Goal: Information Seeking & Learning: Check status

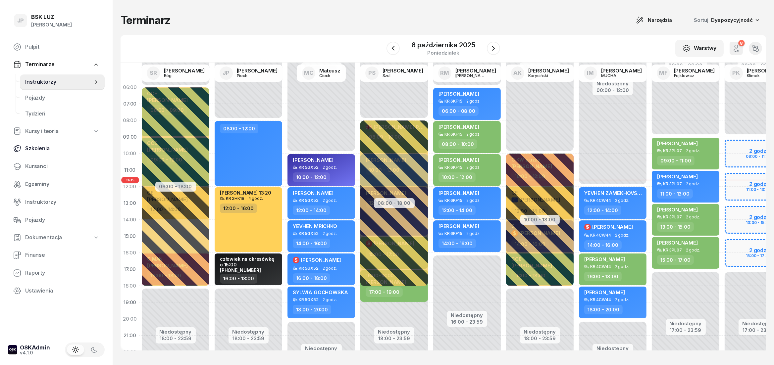
scroll to position [0, 320]
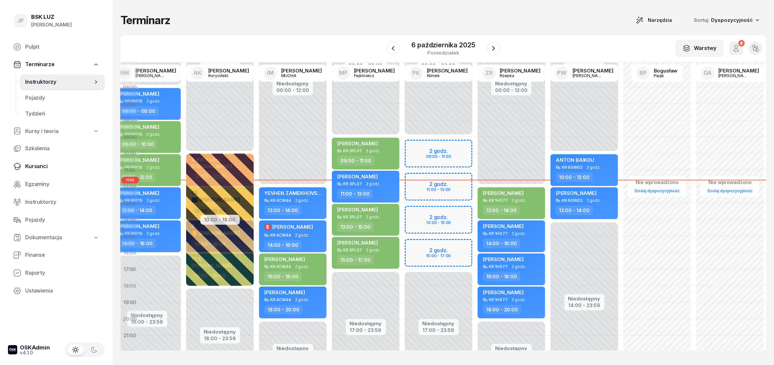
click at [36, 168] on span "Kursanci" at bounding box center [62, 166] width 74 height 9
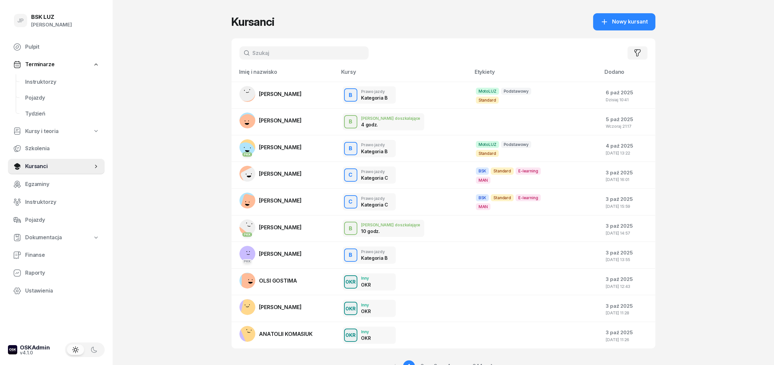
click at [257, 52] on input "text" at bounding box center [304, 52] width 129 height 13
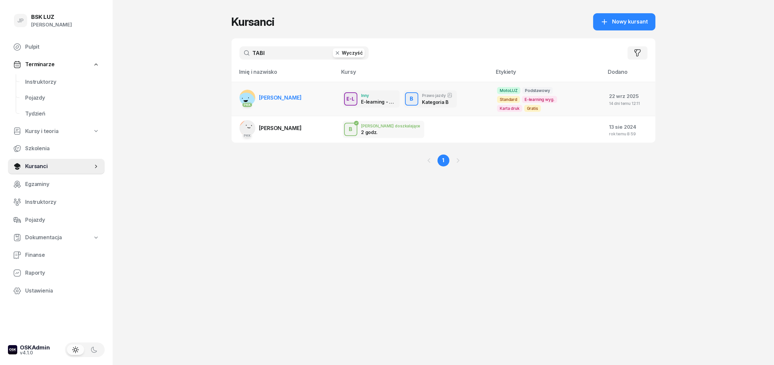
type input "TABI"
click at [285, 94] on span "[PERSON_NAME]" at bounding box center [280, 97] width 42 height 7
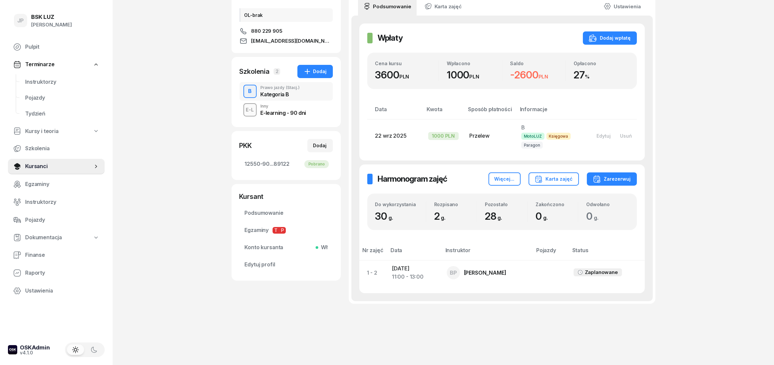
scroll to position [103, 0]
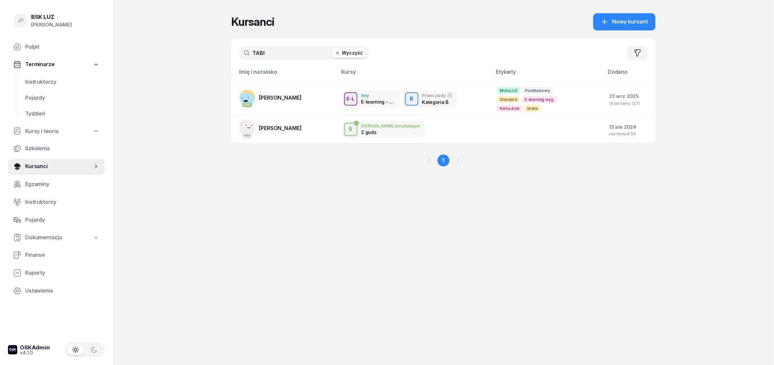
click at [354, 52] on button "Wyczyść" at bounding box center [349, 52] width 32 height 9
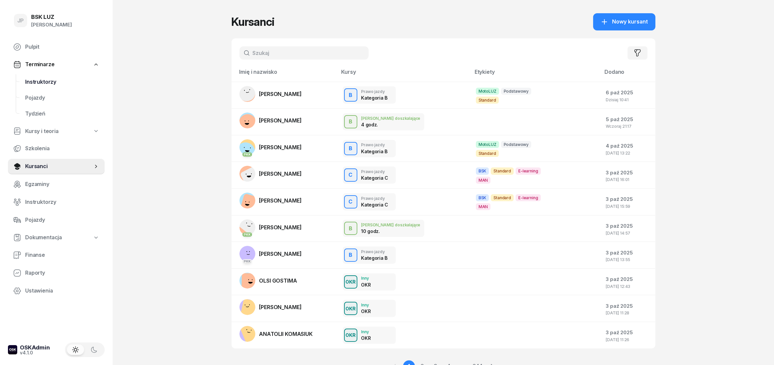
click at [43, 84] on span "Instruktorzy" at bounding box center [62, 82] width 74 height 9
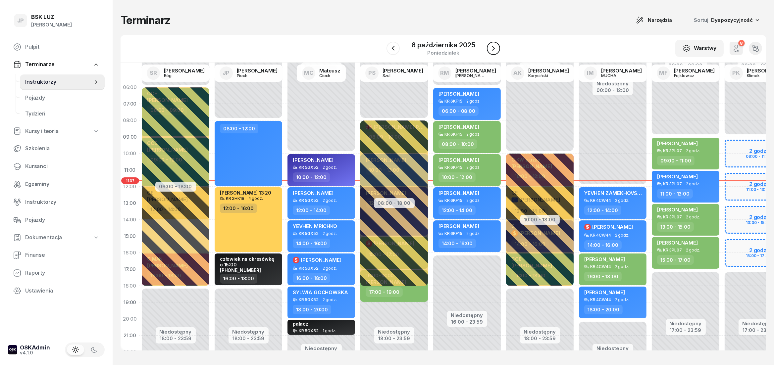
click at [493, 50] on icon "button" at bounding box center [493, 48] width 3 height 5
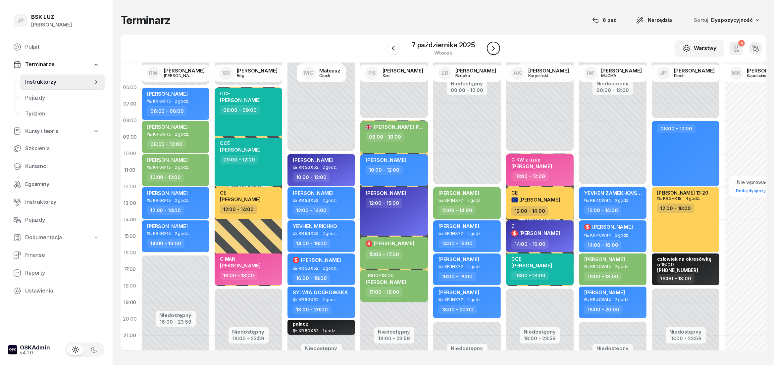
click at [494, 50] on icon "button" at bounding box center [494, 48] width 8 height 8
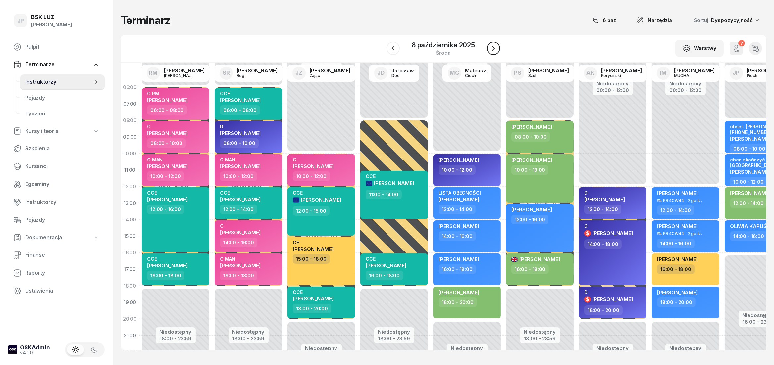
click at [493, 50] on icon "button" at bounding box center [493, 48] width 3 height 5
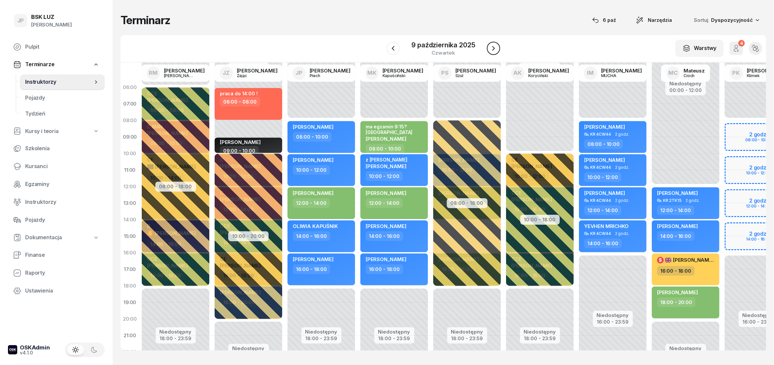
click at [496, 52] on icon "button" at bounding box center [494, 48] width 8 height 8
click at [493, 51] on icon "button" at bounding box center [495, 48] width 8 height 8
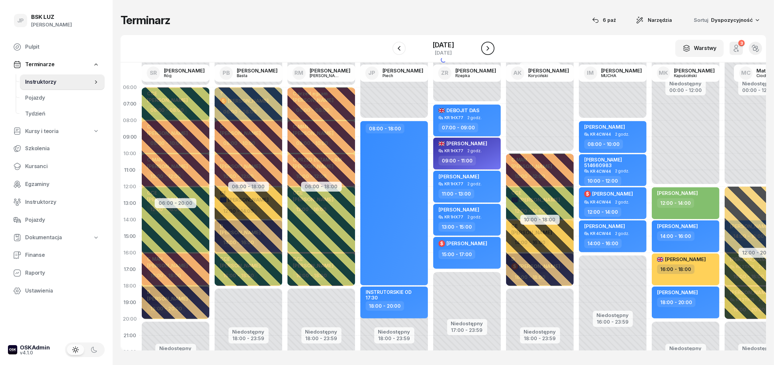
click at [492, 51] on icon "button" at bounding box center [488, 48] width 8 height 8
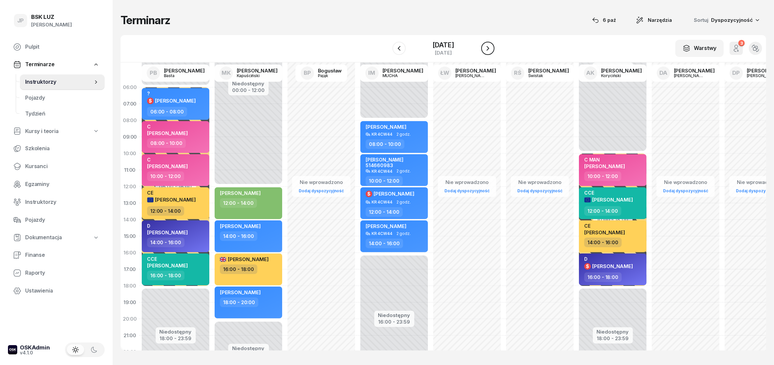
click at [492, 51] on icon "button" at bounding box center [488, 48] width 8 height 8
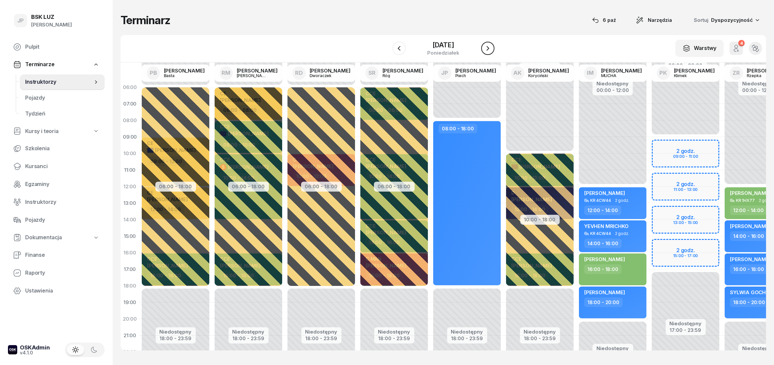
click at [492, 50] on icon "button" at bounding box center [488, 48] width 8 height 8
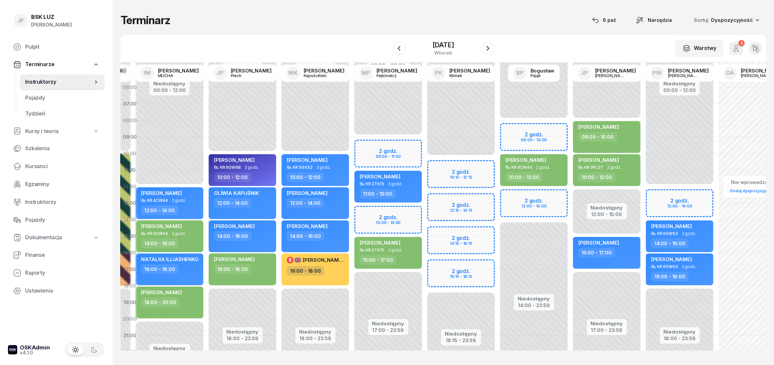
scroll to position [0, 515]
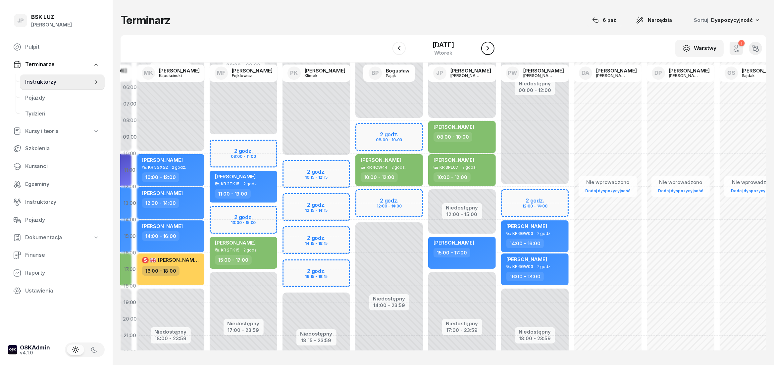
click at [492, 51] on icon "button" at bounding box center [488, 48] width 8 height 8
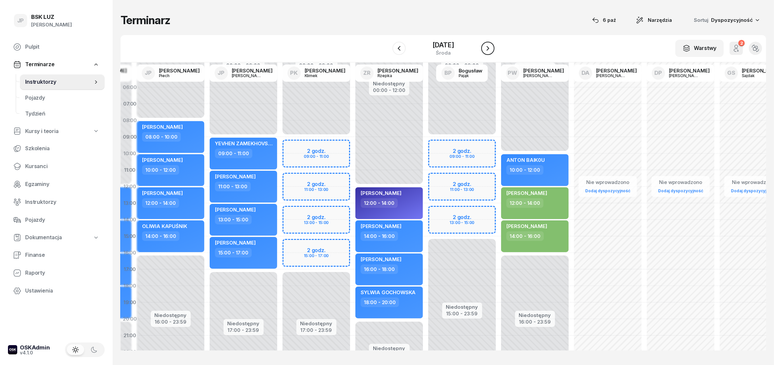
click at [492, 48] on icon "button" at bounding box center [488, 48] width 8 height 8
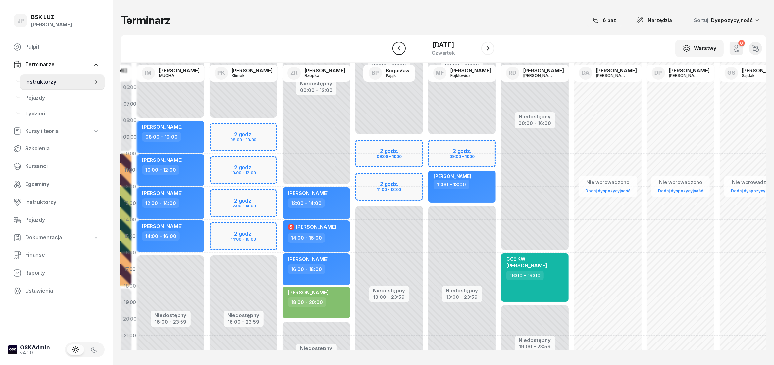
click at [398, 49] on icon "button" at bounding box center [399, 48] width 3 height 5
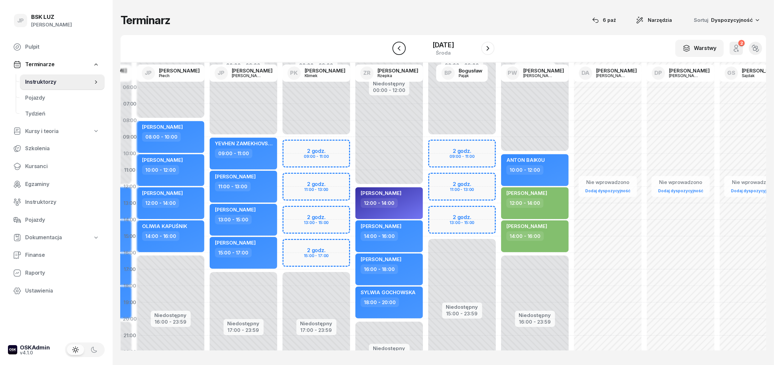
click at [398, 49] on icon "button" at bounding box center [399, 48] width 3 height 5
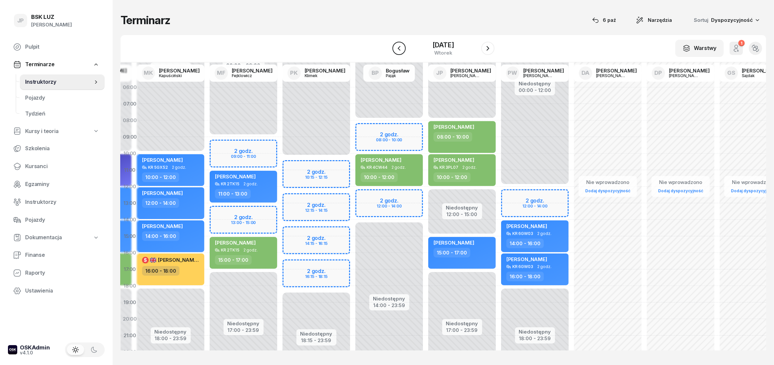
click at [398, 49] on icon "button" at bounding box center [399, 48] width 3 height 5
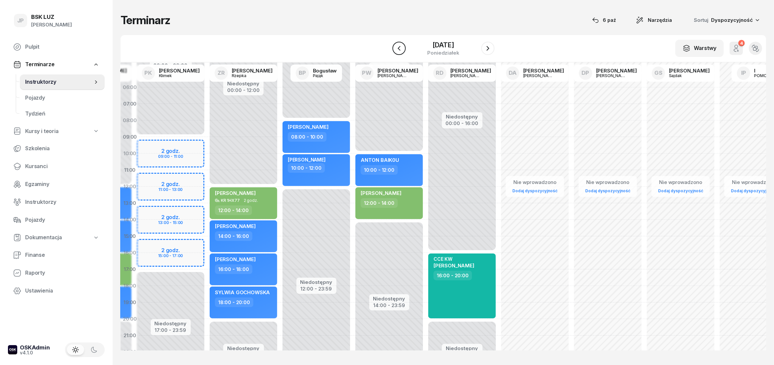
click at [395, 49] on icon "button" at bounding box center [399, 48] width 8 height 8
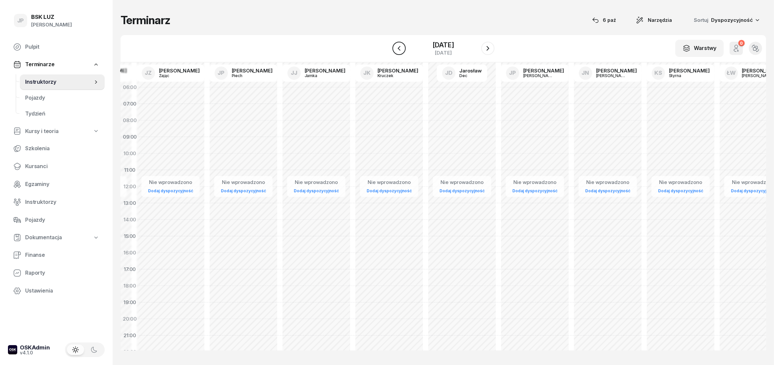
click at [395, 49] on icon "button" at bounding box center [399, 48] width 8 height 8
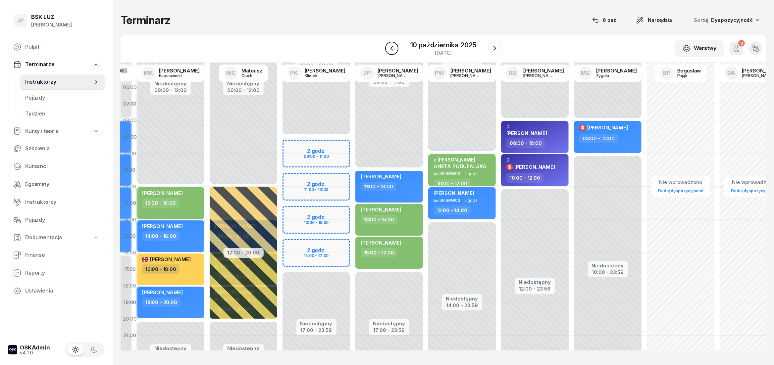
click at [394, 52] on icon "button" at bounding box center [392, 48] width 8 height 8
click at [394, 52] on icon "button" at bounding box center [393, 48] width 8 height 8
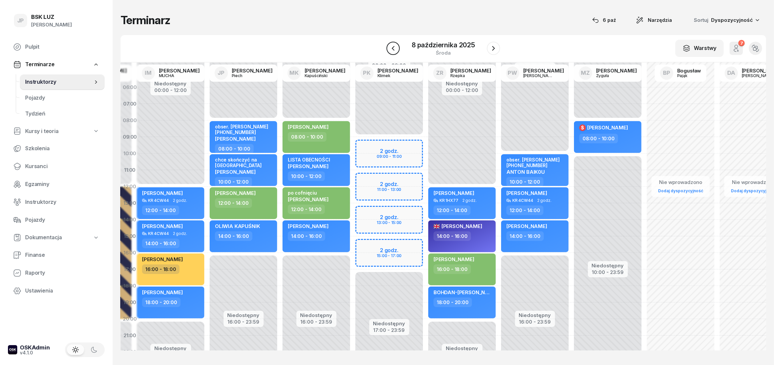
click at [396, 46] on icon "button" at bounding box center [393, 48] width 8 height 8
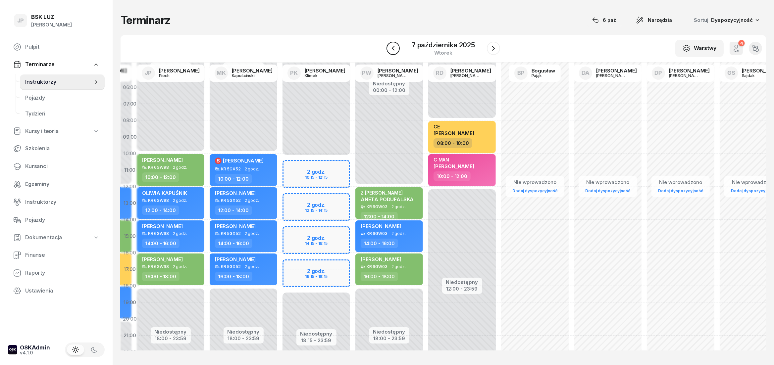
click at [396, 46] on icon "button" at bounding box center [393, 48] width 8 height 8
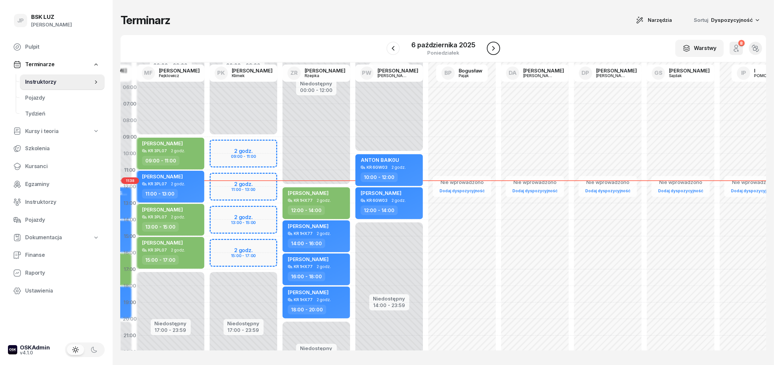
click at [489, 46] on button "button" at bounding box center [493, 48] width 13 height 13
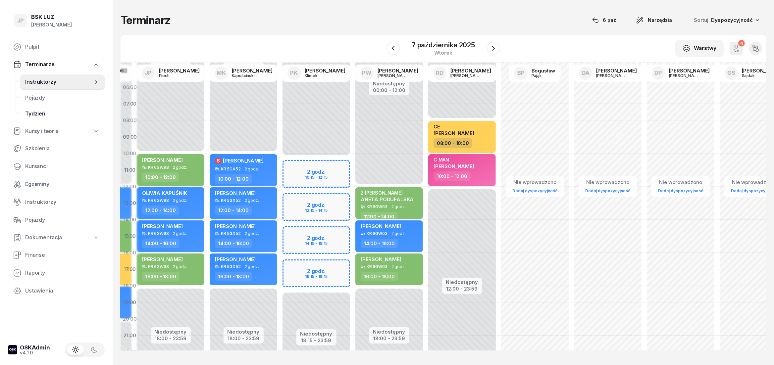
click at [31, 116] on span "Tydzień" at bounding box center [62, 114] width 74 height 9
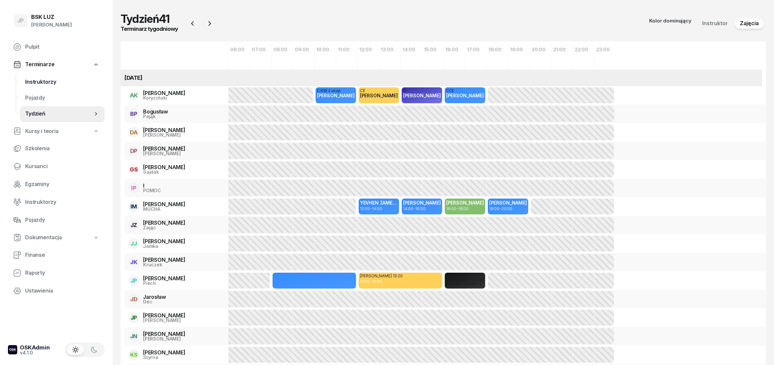
click at [40, 80] on span "Instruktorzy" at bounding box center [62, 82] width 74 height 9
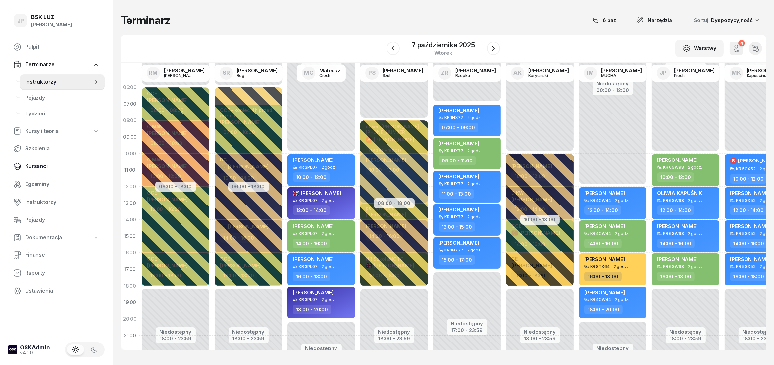
click at [36, 166] on span "Kursanci" at bounding box center [62, 166] width 74 height 9
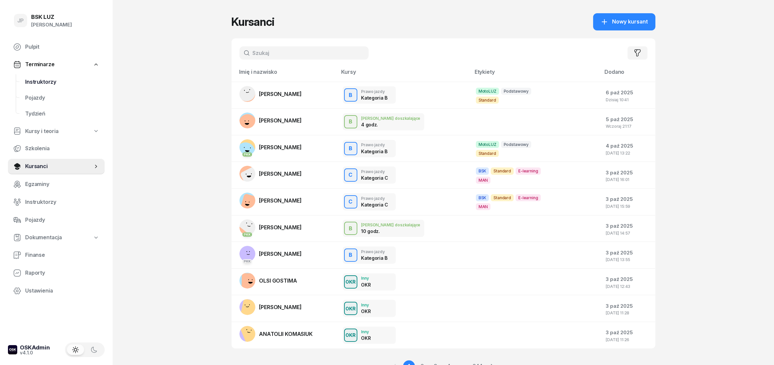
click at [44, 79] on span "Instruktorzy" at bounding box center [62, 82] width 74 height 9
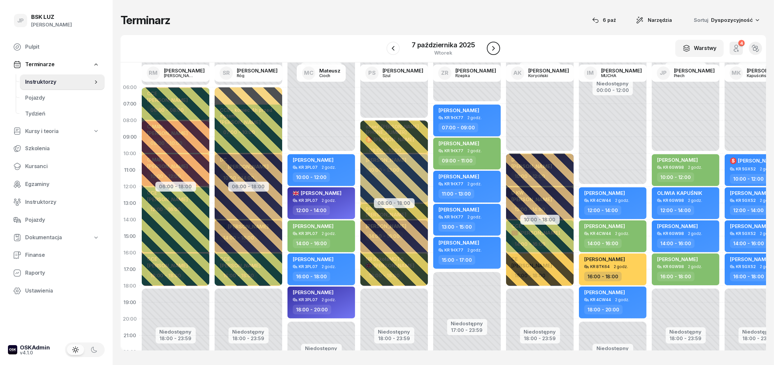
click at [489, 51] on button "button" at bounding box center [493, 48] width 13 height 13
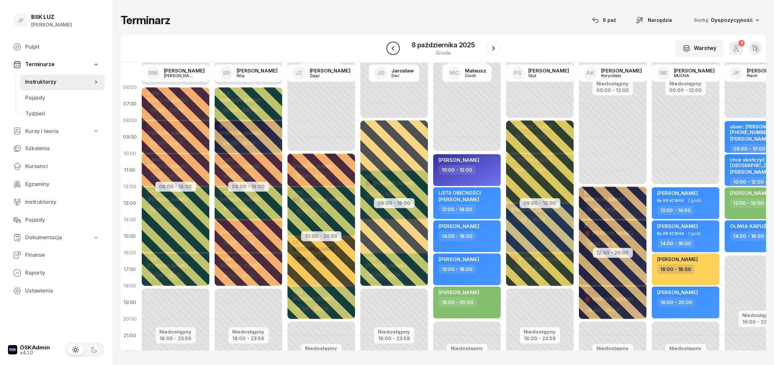
click at [400, 49] on button "button" at bounding box center [393, 48] width 13 height 13
click at [395, 51] on icon "button" at bounding box center [393, 48] width 8 height 8
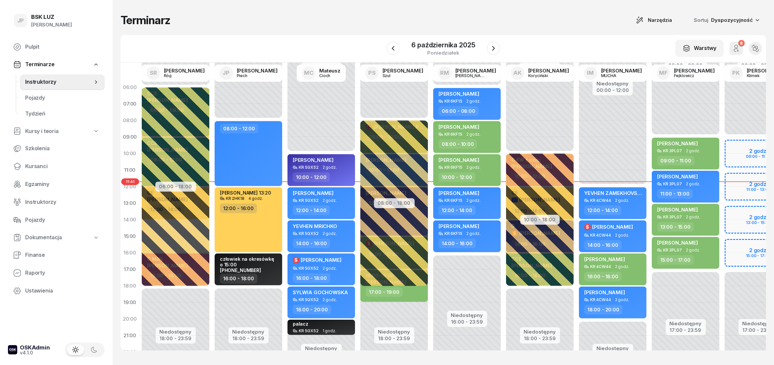
scroll to position [0, 301]
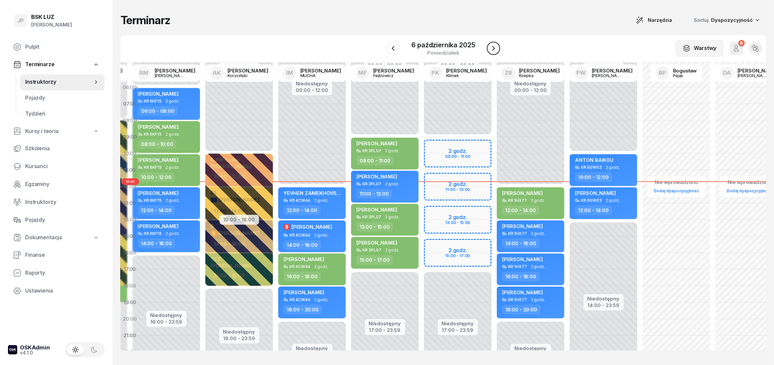
click at [495, 51] on icon "button" at bounding box center [494, 48] width 8 height 8
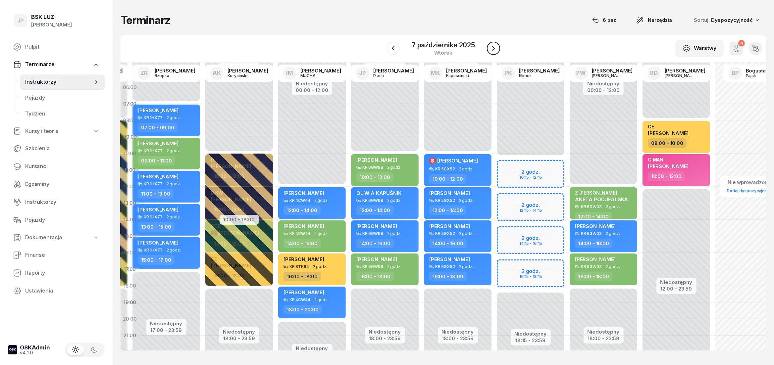
click at [495, 49] on icon "button" at bounding box center [494, 48] width 8 height 8
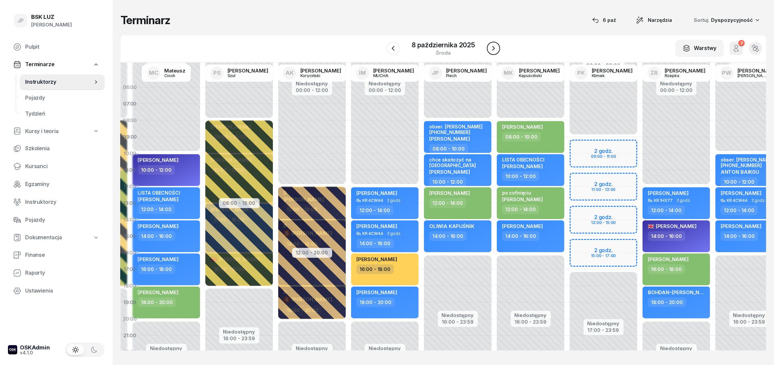
click at [496, 51] on icon "button" at bounding box center [494, 48] width 8 height 8
click at [495, 51] on icon "button" at bounding box center [494, 48] width 8 height 8
click at [495, 51] on icon "button" at bounding box center [495, 48] width 8 height 8
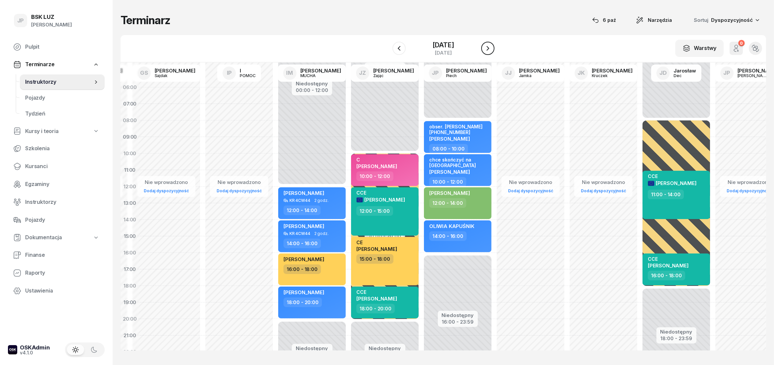
click at [492, 51] on icon "button" at bounding box center [488, 48] width 8 height 8
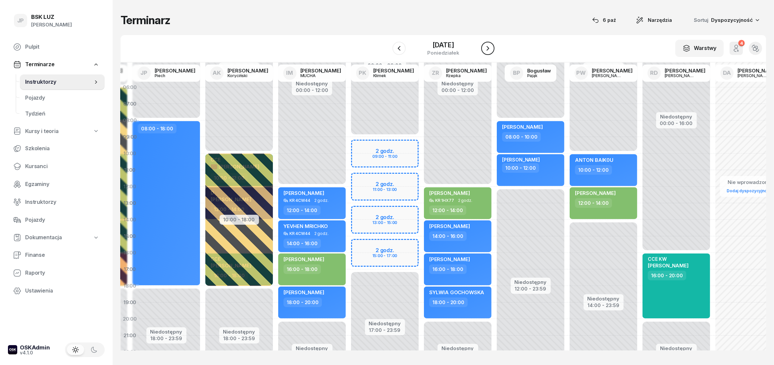
click at [492, 51] on icon "button" at bounding box center [488, 48] width 8 height 8
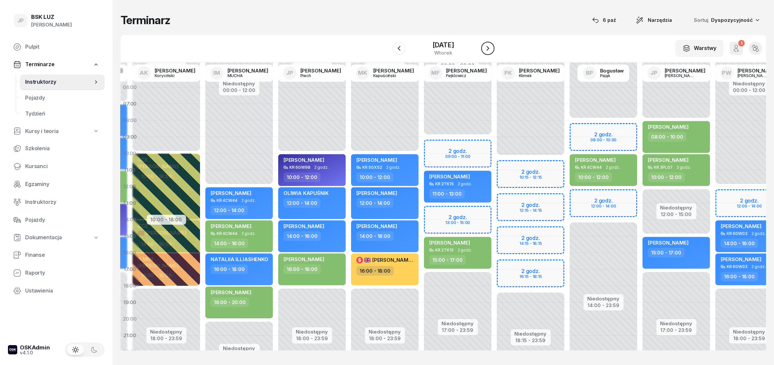
click at [492, 51] on icon "button" at bounding box center [488, 48] width 8 height 8
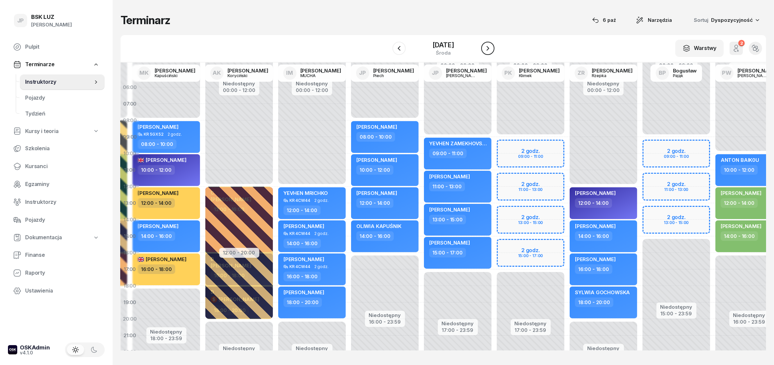
click at [492, 51] on icon "button" at bounding box center [488, 48] width 8 height 8
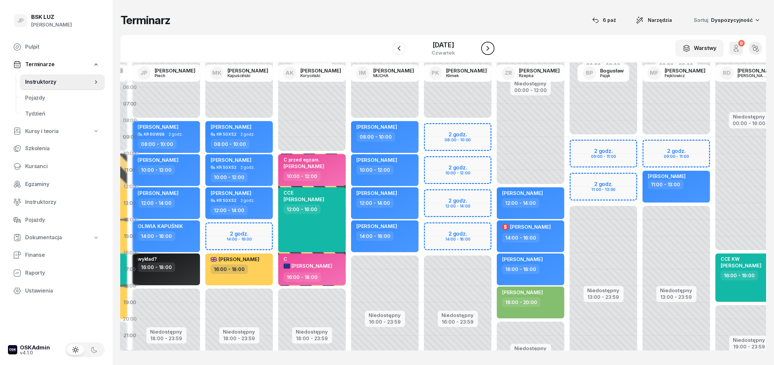
click at [492, 51] on icon "button" at bounding box center [488, 48] width 8 height 8
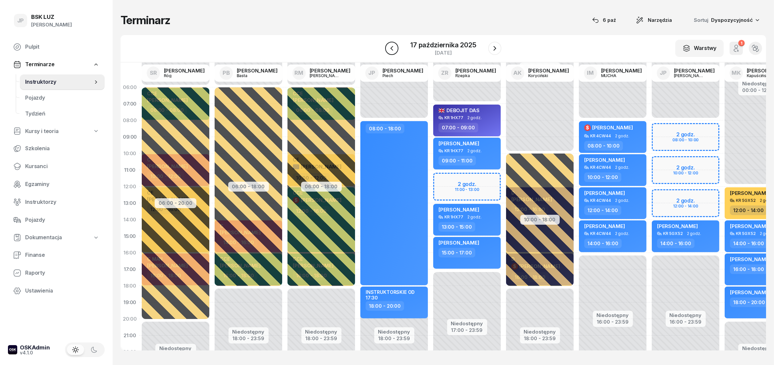
click at [394, 51] on icon "button" at bounding box center [392, 48] width 8 height 8
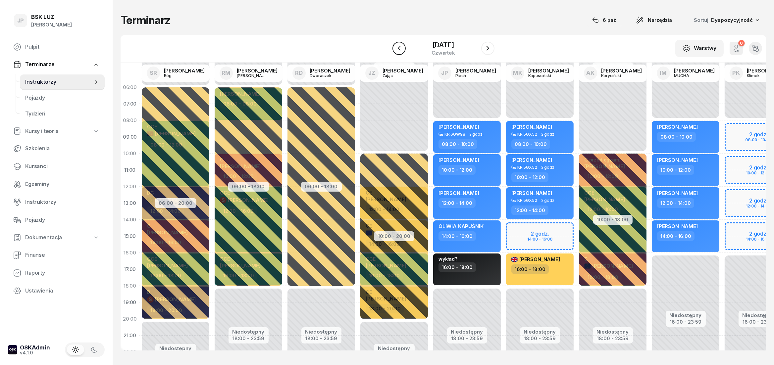
click at [395, 47] on icon "button" at bounding box center [399, 48] width 8 height 8
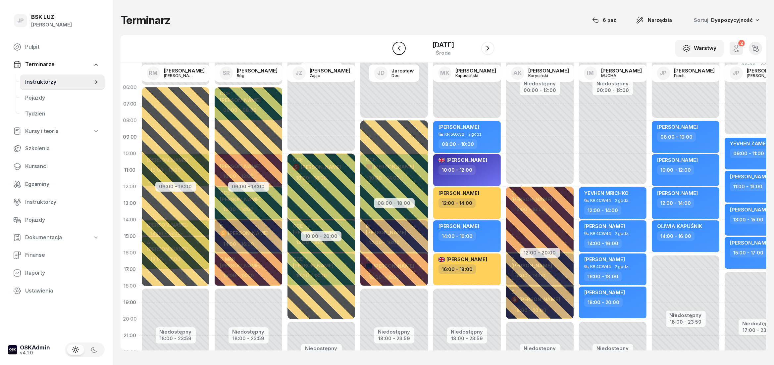
click at [395, 52] on icon "button" at bounding box center [399, 48] width 8 height 8
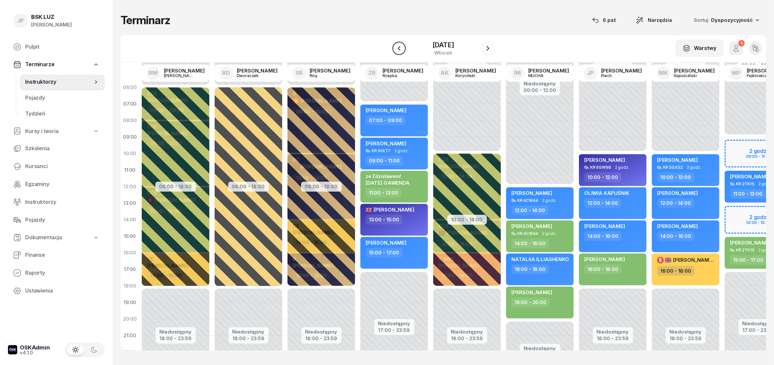
click at [395, 52] on icon "button" at bounding box center [399, 48] width 8 height 8
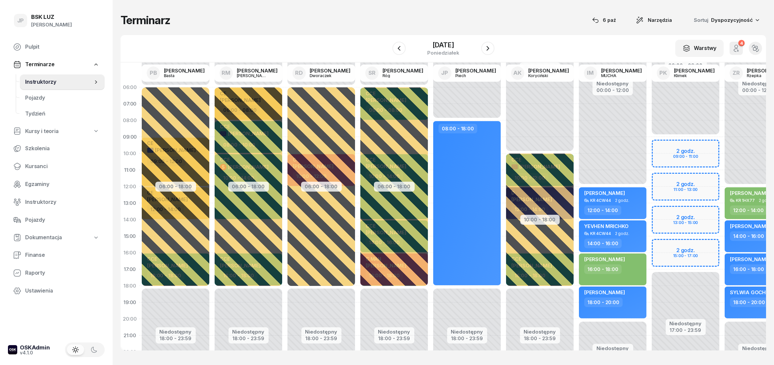
click at [398, 52] on div at bounding box center [399, 48] width 13 height 13
click at [396, 52] on icon "button" at bounding box center [399, 48] width 8 height 8
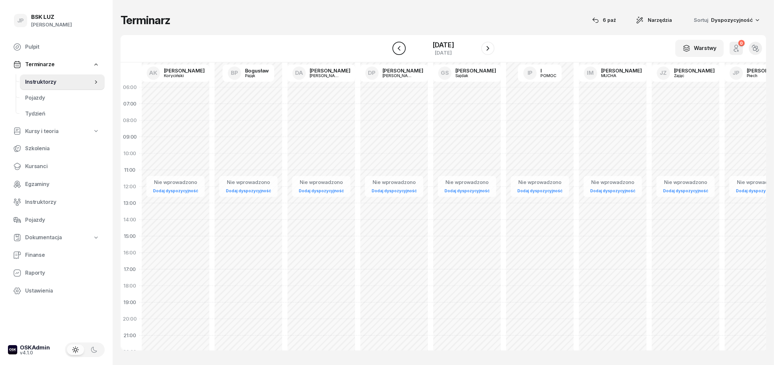
click at [396, 52] on icon "button" at bounding box center [399, 48] width 8 height 8
click at [396, 52] on icon "button" at bounding box center [392, 48] width 8 height 8
click at [396, 52] on icon "button" at bounding box center [393, 48] width 8 height 8
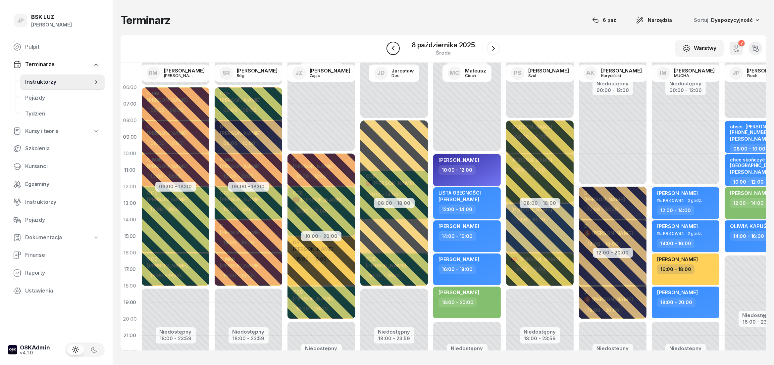
click at [396, 52] on icon "button" at bounding box center [393, 48] width 8 height 8
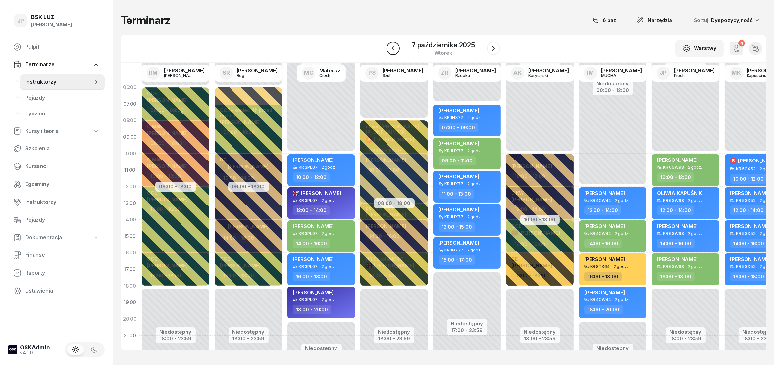
click at [396, 52] on icon "button" at bounding box center [393, 48] width 8 height 8
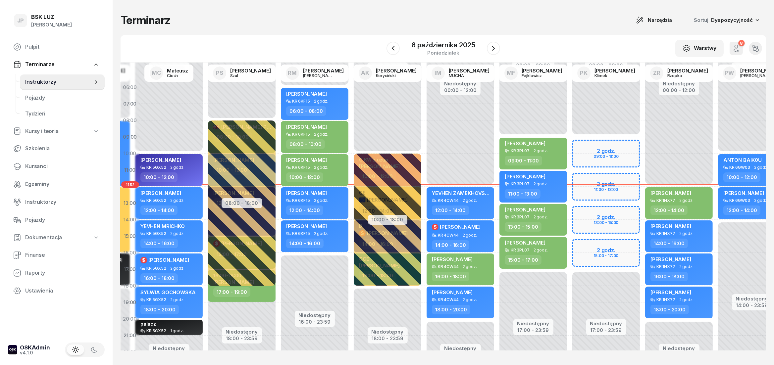
scroll to position [0, 314]
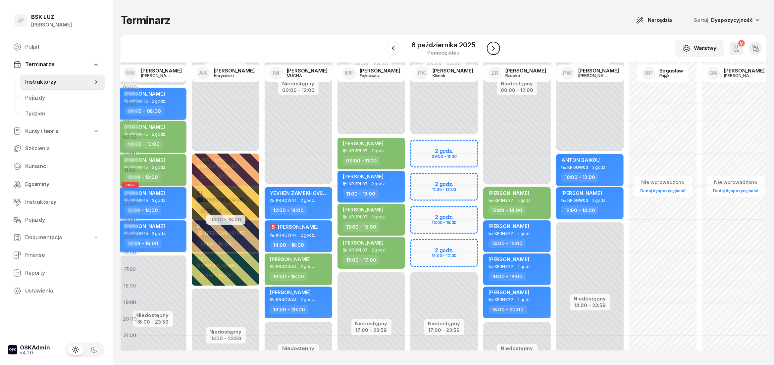
click at [494, 49] on icon "button" at bounding box center [493, 48] width 3 height 5
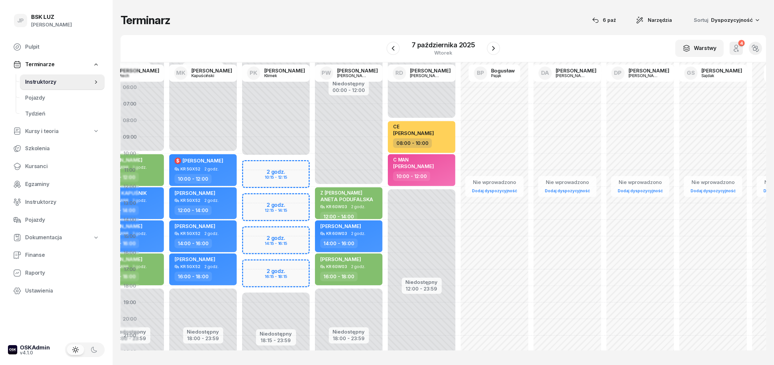
scroll to position [0, 479]
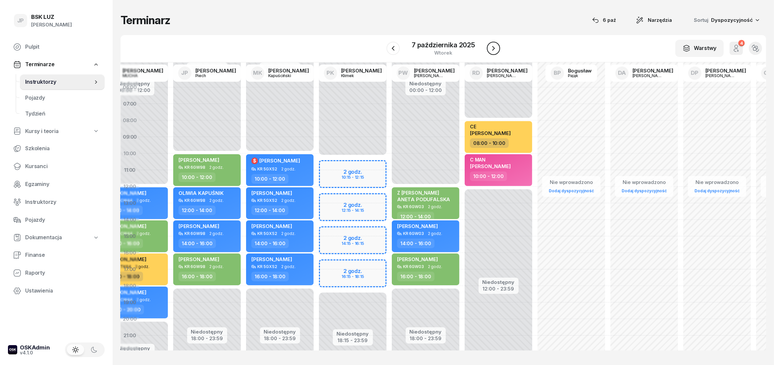
click at [496, 51] on icon "button" at bounding box center [494, 48] width 8 height 8
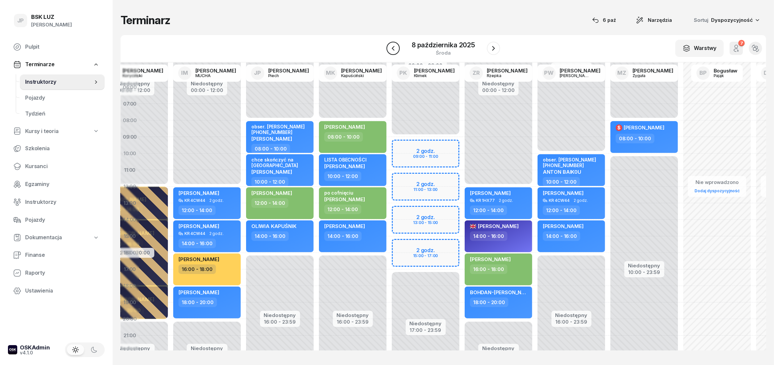
click at [394, 51] on icon "button" at bounding box center [393, 48] width 8 height 8
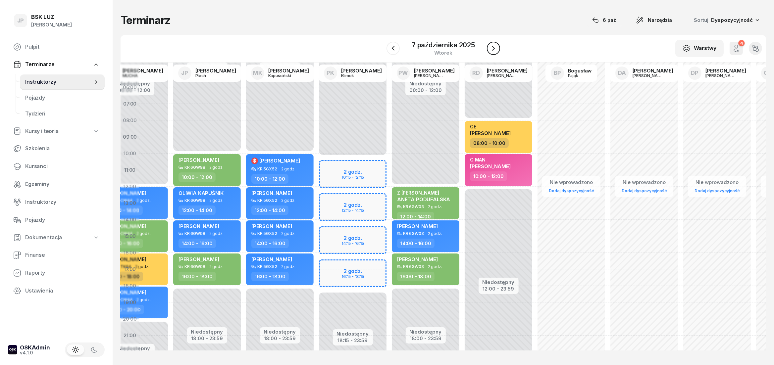
drag, startPoint x: 492, startPoint y: 47, endPoint x: 503, endPoint y: 217, distance: 170.4
click at [492, 47] on icon "button" at bounding box center [494, 48] width 8 height 8
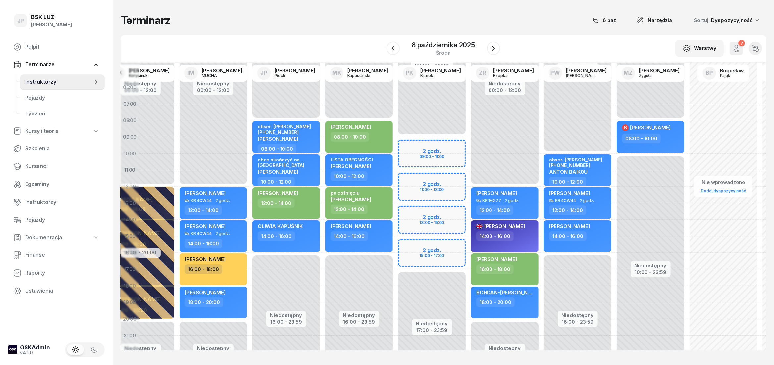
scroll to position [0, 492]
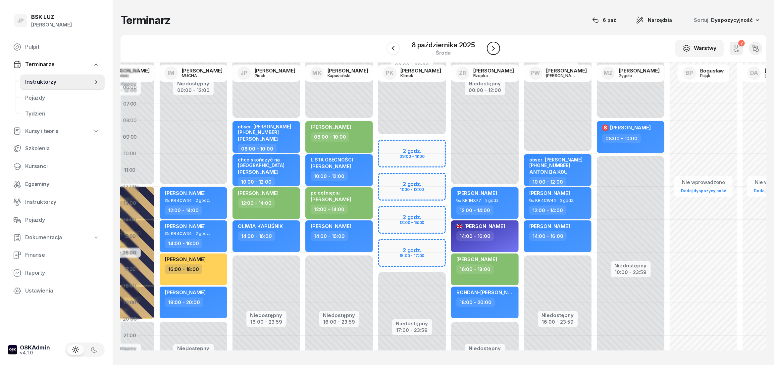
click at [493, 52] on icon "button" at bounding box center [494, 48] width 8 height 8
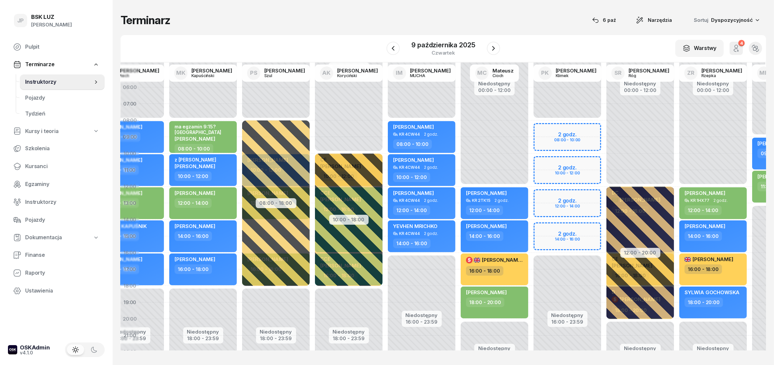
scroll to position [0, 438]
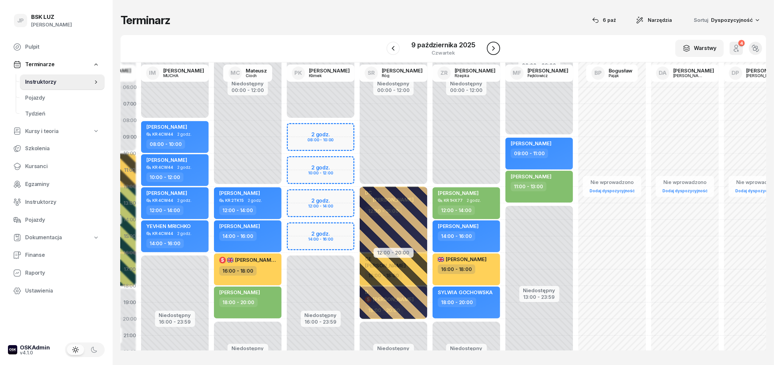
click at [493, 49] on icon "button" at bounding box center [494, 48] width 8 height 8
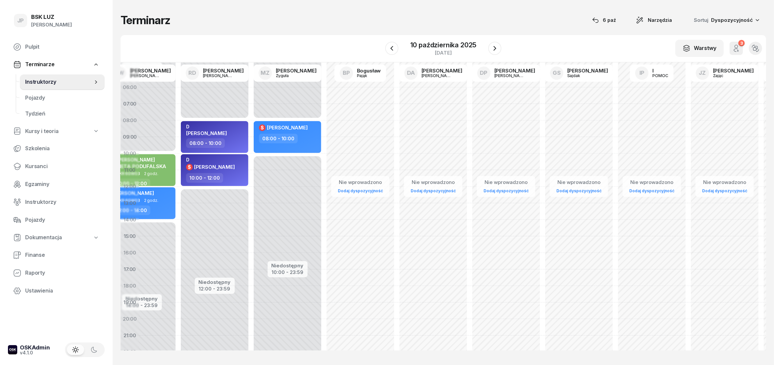
scroll to position [0, 589]
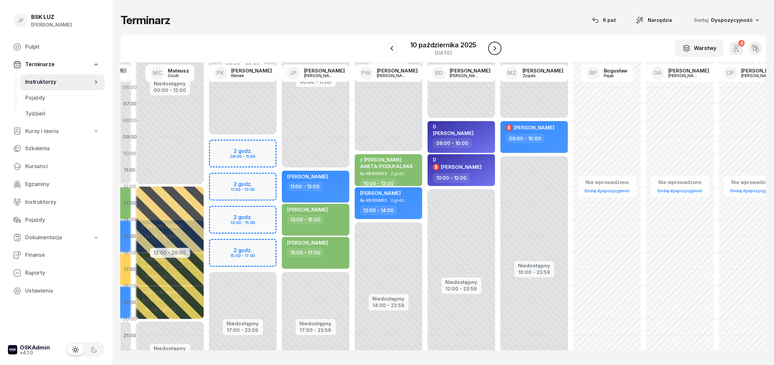
click at [490, 52] on button "button" at bounding box center [494, 48] width 13 height 13
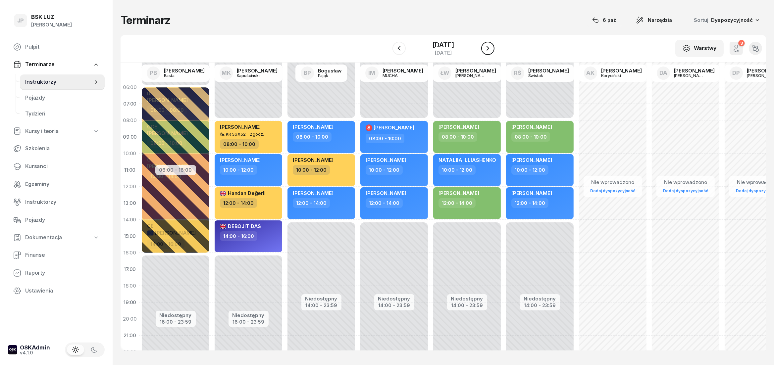
click at [492, 50] on icon "button" at bounding box center [488, 48] width 8 height 8
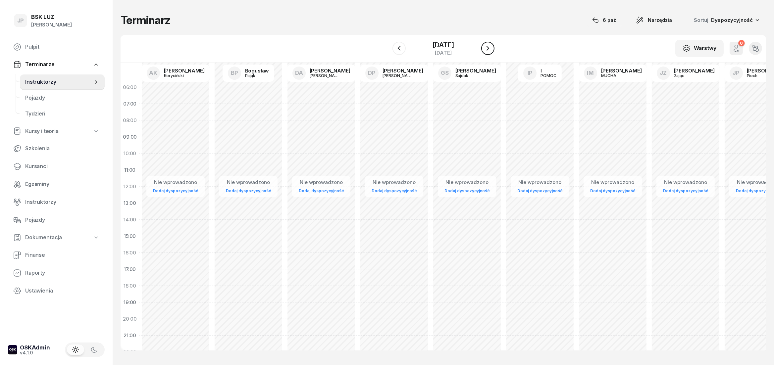
click at [492, 50] on icon "button" at bounding box center [488, 48] width 8 height 8
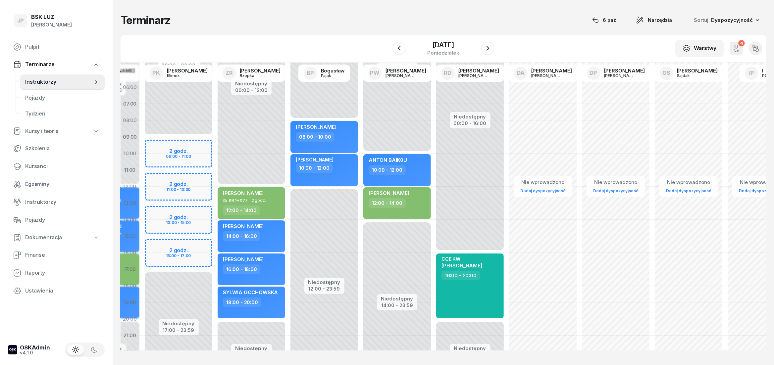
scroll to position [0, 509]
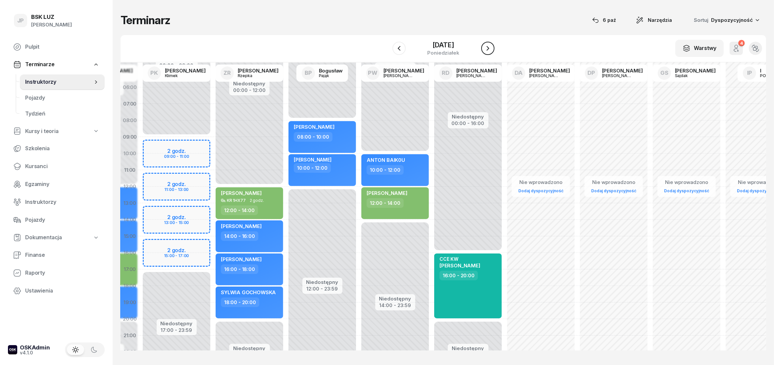
click at [492, 50] on icon "button" at bounding box center [488, 48] width 8 height 8
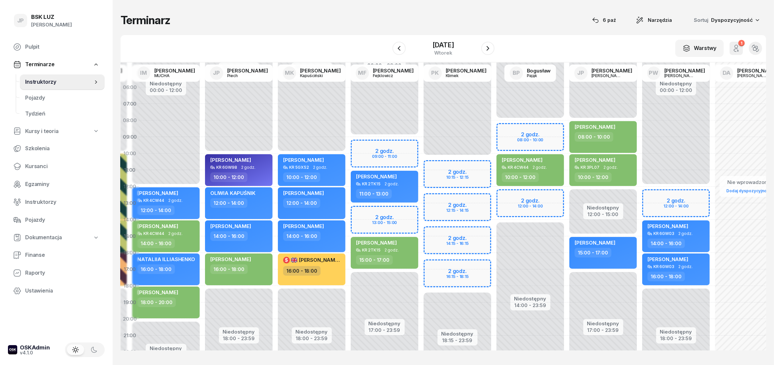
scroll to position [0, 368]
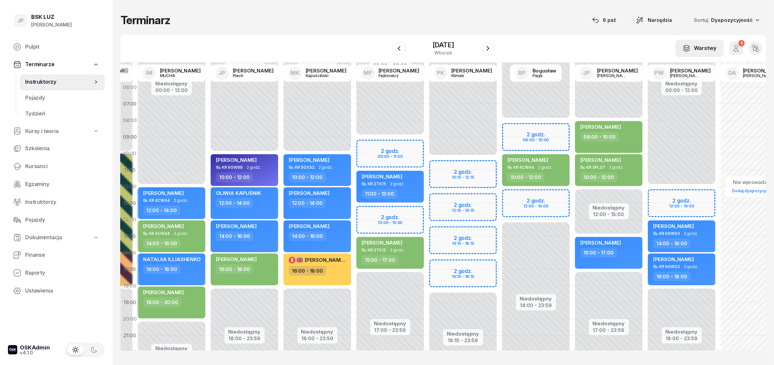
click at [703, 47] on div "Warstwy" at bounding box center [700, 48] width 34 height 9
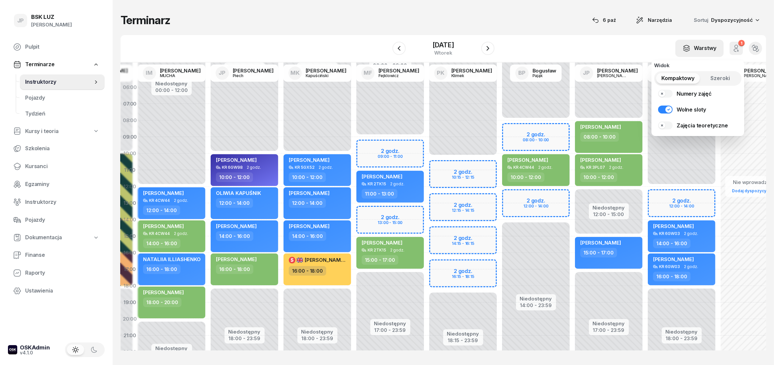
click at [703, 47] on div "Warstwy" at bounding box center [700, 48] width 34 height 9
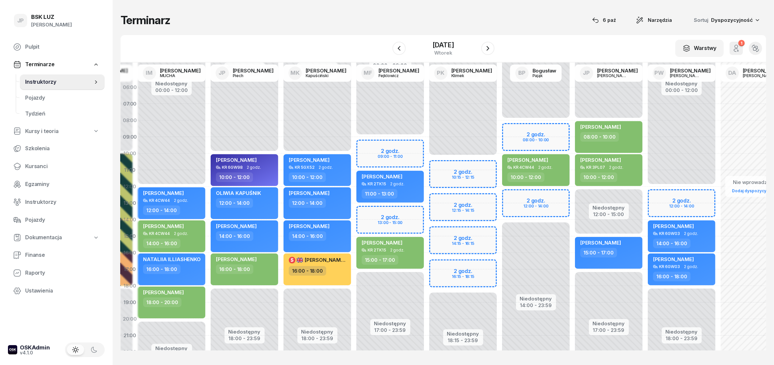
click at [738, 19] on span "Dyspozycyjność" at bounding box center [732, 20] width 42 height 6
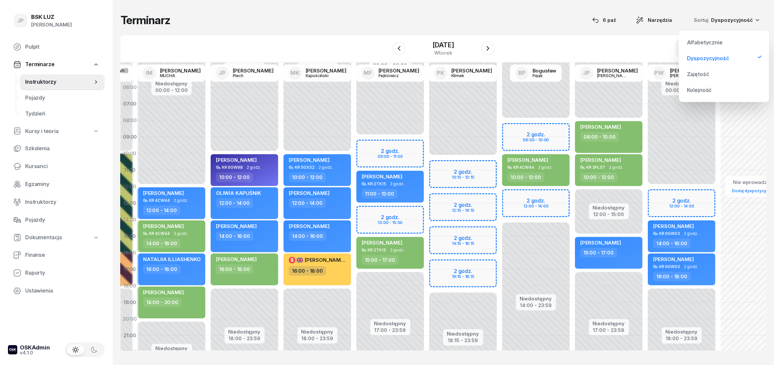
click at [738, 19] on span "Dyspozycyjność" at bounding box center [732, 20] width 42 height 6
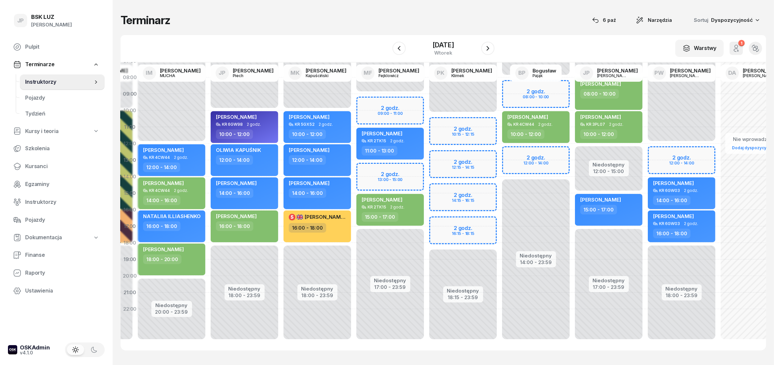
scroll to position [50, 0]
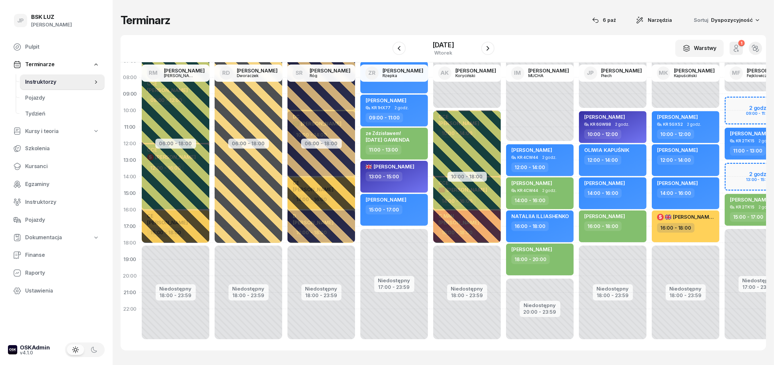
click at [47, 81] on span "Instruktorzy" at bounding box center [59, 82] width 68 height 9
click at [40, 49] on span "Pulpit" at bounding box center [62, 47] width 74 height 9
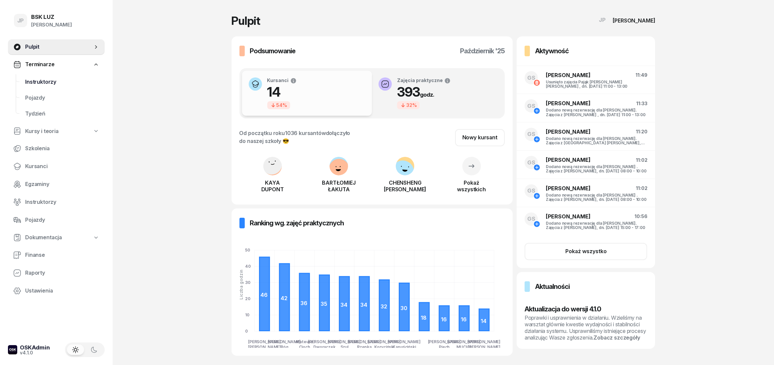
click at [38, 80] on span "Instruktorzy" at bounding box center [62, 82] width 74 height 9
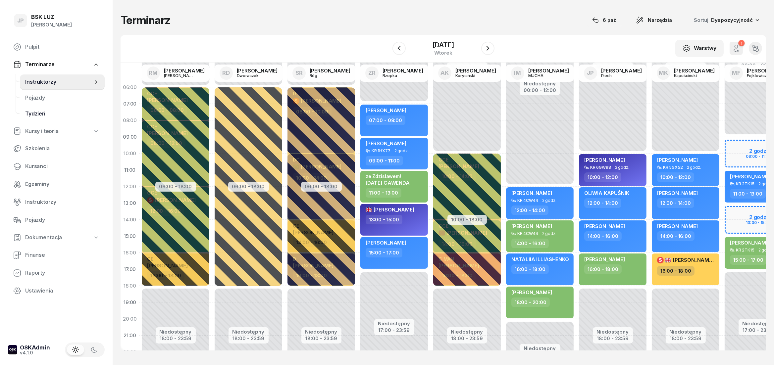
click at [39, 110] on span "Tydzień" at bounding box center [62, 114] width 74 height 9
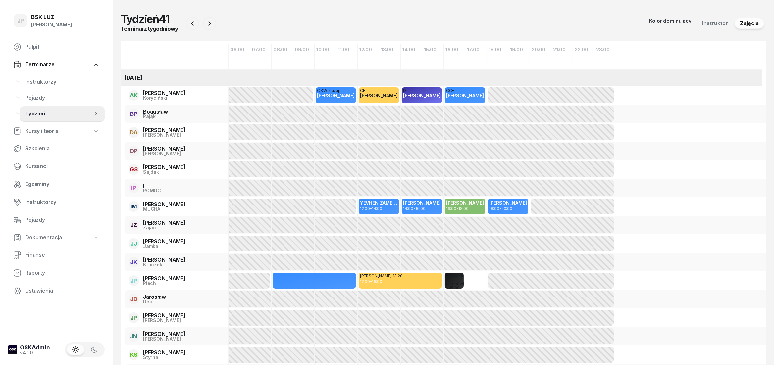
click at [721, 24] on span "Instruktor" at bounding box center [715, 23] width 26 height 9
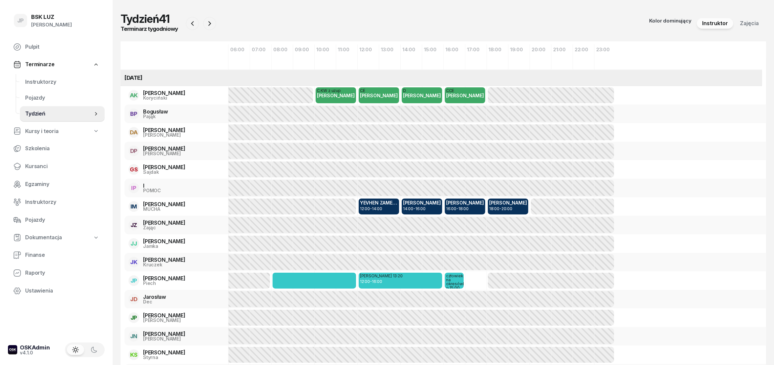
click at [744, 25] on span "Zajęcia" at bounding box center [749, 23] width 19 height 9
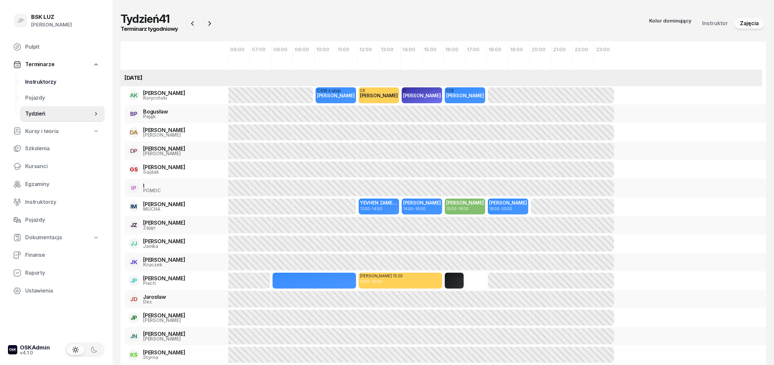
click at [40, 83] on span "Instruktorzy" at bounding box center [62, 82] width 74 height 9
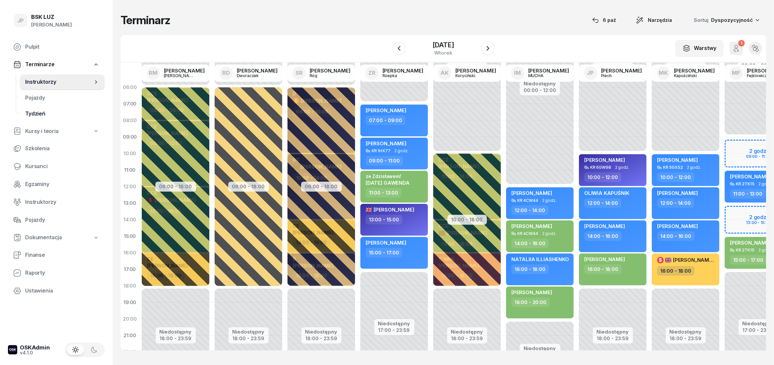
click at [40, 114] on span "Tydzień" at bounding box center [62, 114] width 74 height 9
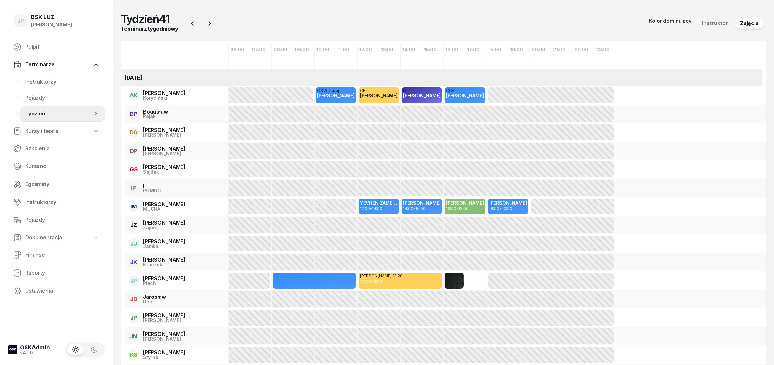
click at [46, 65] on span "Terminarze" at bounding box center [39, 64] width 29 height 9
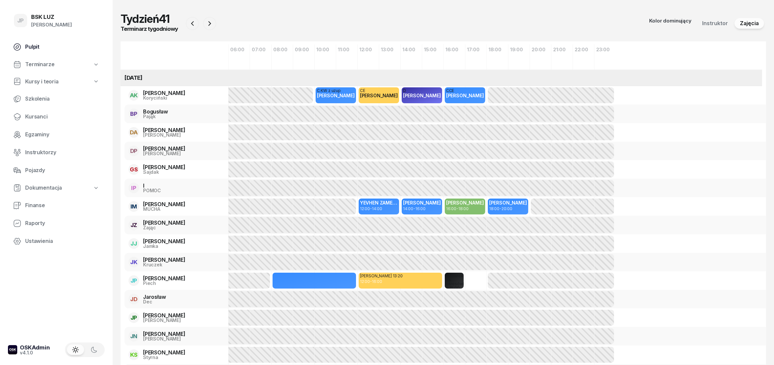
click at [37, 47] on span "Pulpit" at bounding box center [62, 47] width 74 height 9
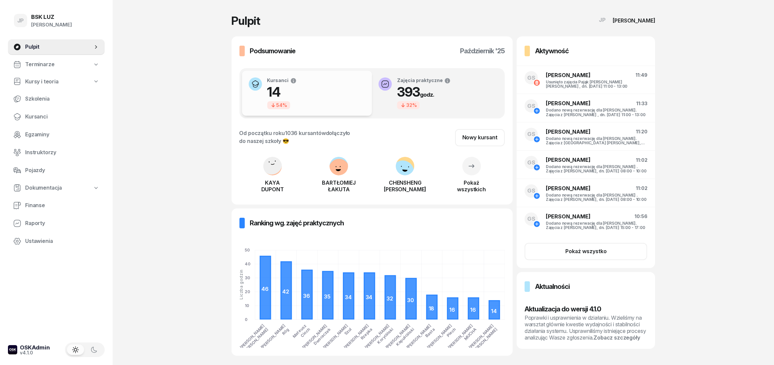
click at [46, 65] on span "Terminarze" at bounding box center [39, 64] width 29 height 9
click at [41, 82] on span "Instruktorzy" at bounding box center [62, 82] width 74 height 9
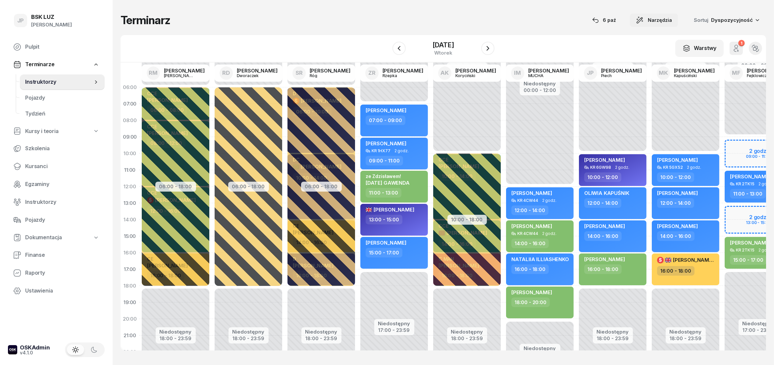
click at [665, 19] on span "Narzędzia" at bounding box center [660, 20] width 24 height 8
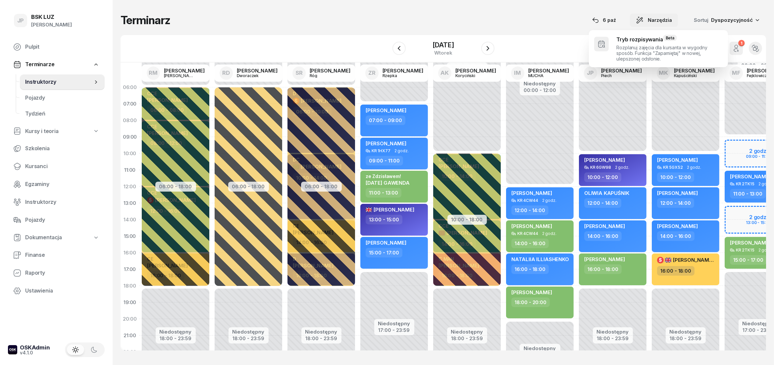
click at [665, 19] on span "Narzędzia" at bounding box center [660, 20] width 24 height 8
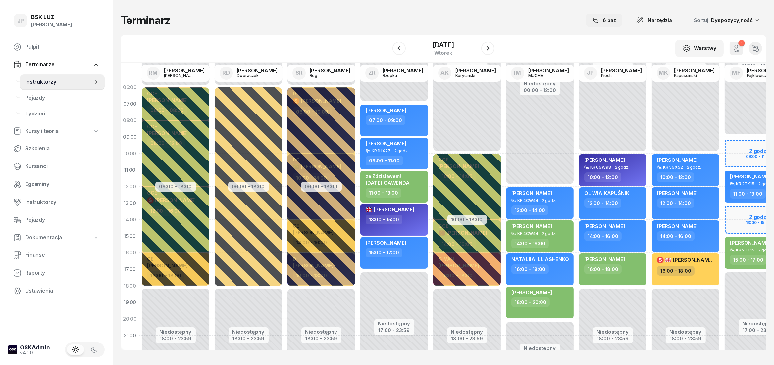
click at [617, 25] on button "6 paź" at bounding box center [604, 20] width 36 height 13
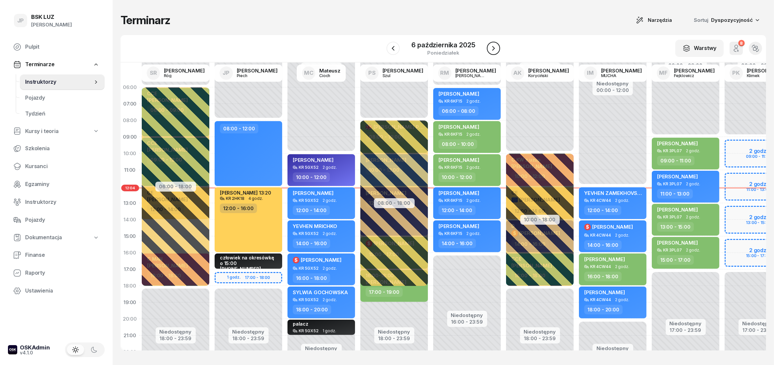
click at [496, 50] on icon "button" at bounding box center [494, 48] width 8 height 8
